Goal: Complete application form

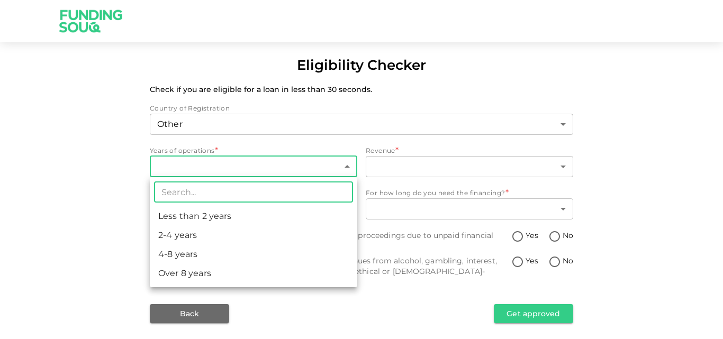
click at [207, 218] on li "Less than 2 years" at bounding box center [253, 216] width 207 height 19
type input "1"
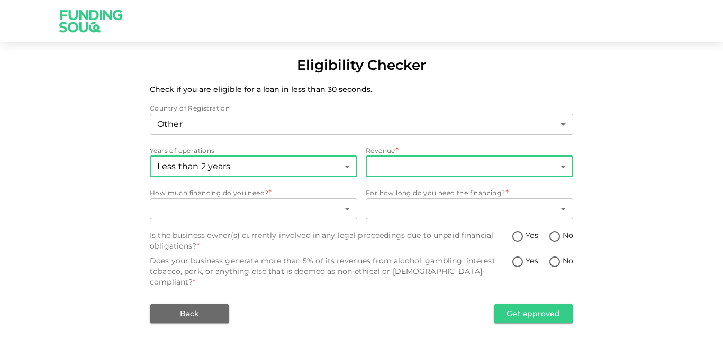
click at [565, 166] on body "Eligibility Checker Check if you are eligible for a loan in less than 30 second…" at bounding box center [361, 169] width 723 height 339
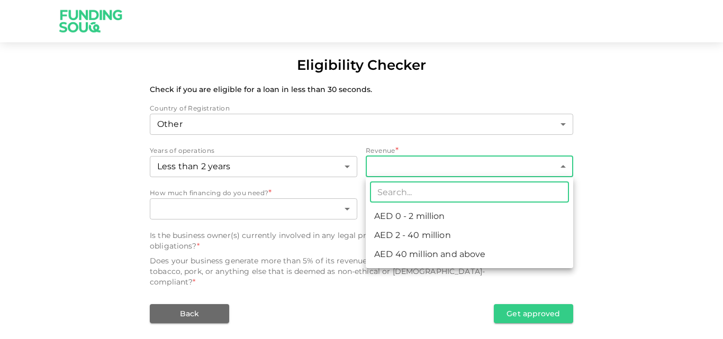
click at [415, 218] on li "AED 0 - 2 million" at bounding box center [469, 216] width 207 height 19
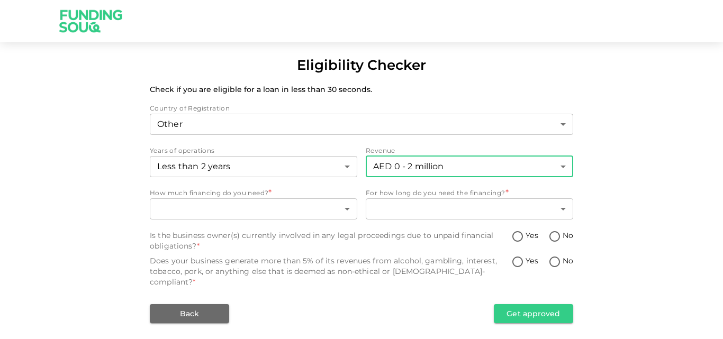
type input "1"
click at [348, 208] on body "Eligibility Checker Check if you are eligible for a loan in less than 30 second…" at bounding box center [361, 169] width 723 height 339
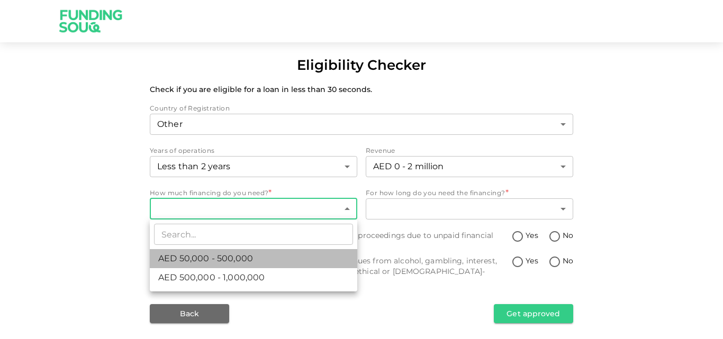
click at [194, 259] on span "AED 50,000 - 500,000" at bounding box center [205, 258] width 95 height 13
type input "1"
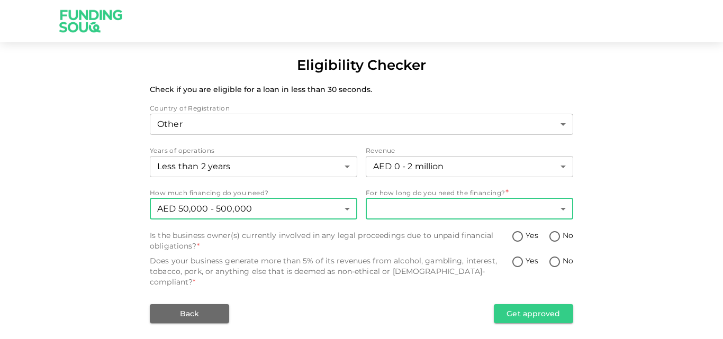
click at [562, 209] on body "Eligibility Checker Check if you are eligible for a loan in less than 30 second…" at bounding box center [361, 169] width 723 height 339
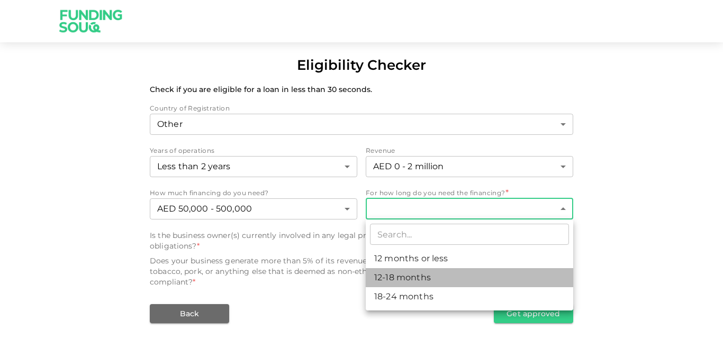
click at [409, 278] on li "12-18 months" at bounding box center [469, 277] width 207 height 19
type input "2"
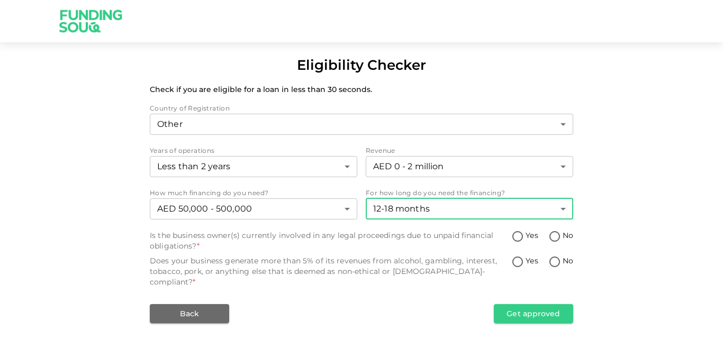
click at [554, 237] on input "No" at bounding box center [555, 237] width 16 height 14
radio input "true"
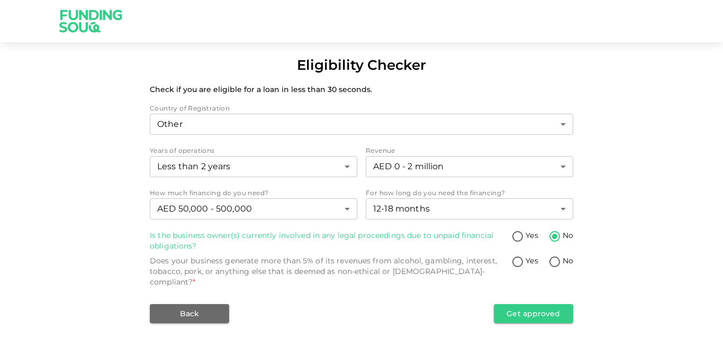
click at [557, 262] on input "No" at bounding box center [555, 263] width 16 height 14
radio input "true"
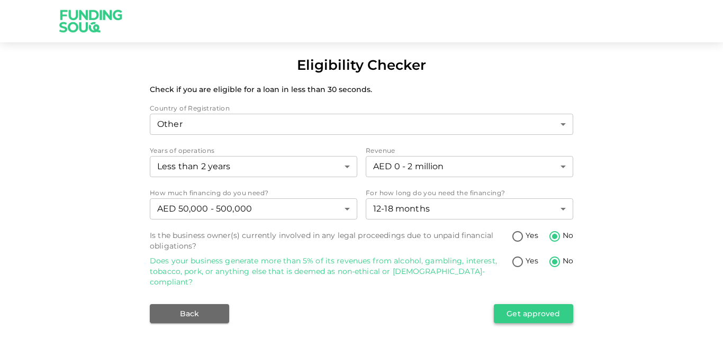
click at [540, 304] on button "Get approved" at bounding box center [533, 313] width 79 height 19
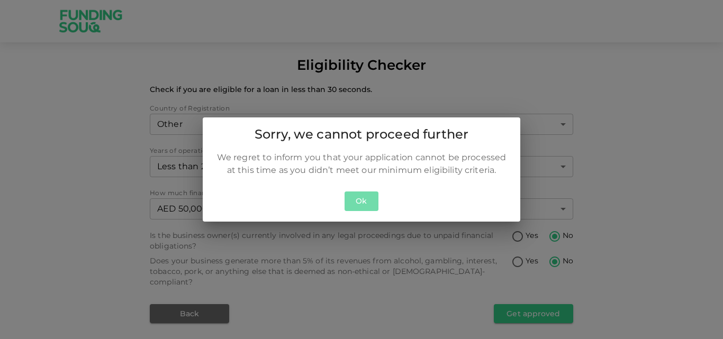
click at [362, 203] on button "Ok" at bounding box center [362, 202] width 34 height 20
